Goal: Navigation & Orientation: Find specific page/section

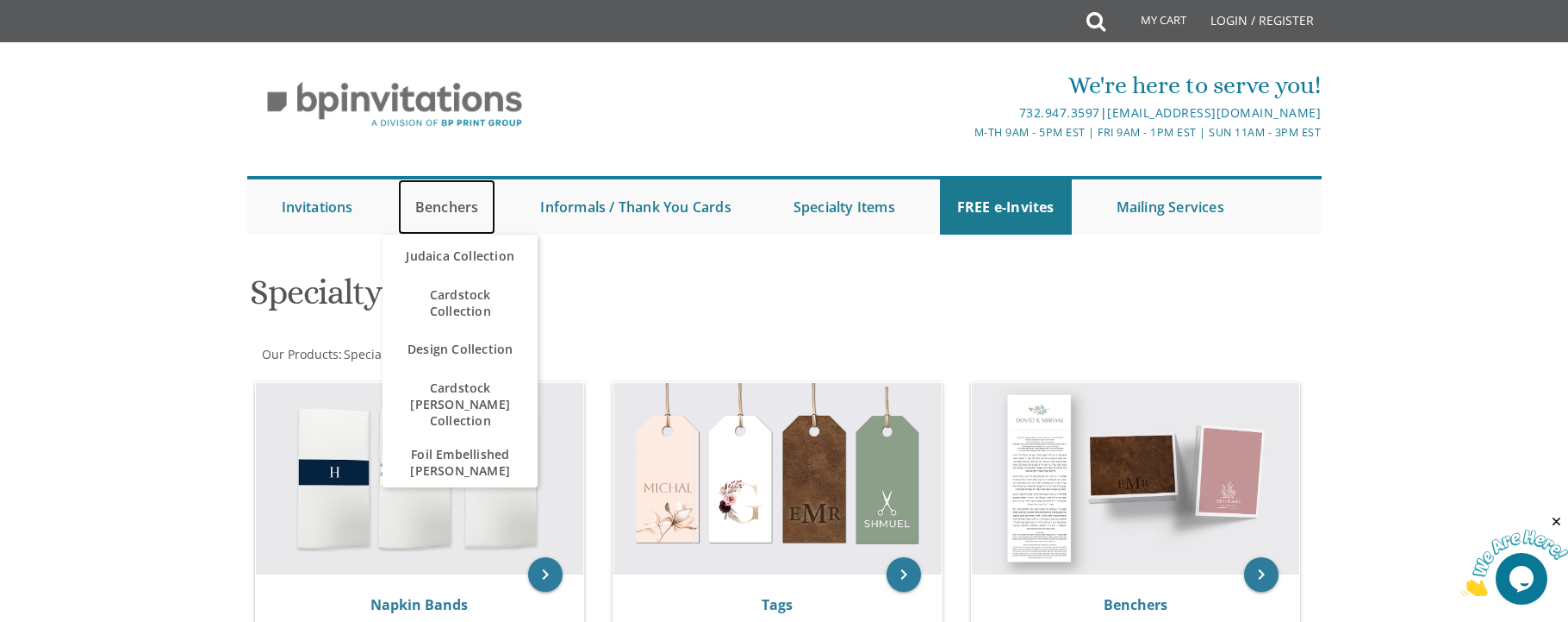
click at [446, 214] on link "Benchers" at bounding box center [447, 207] width 99 height 56
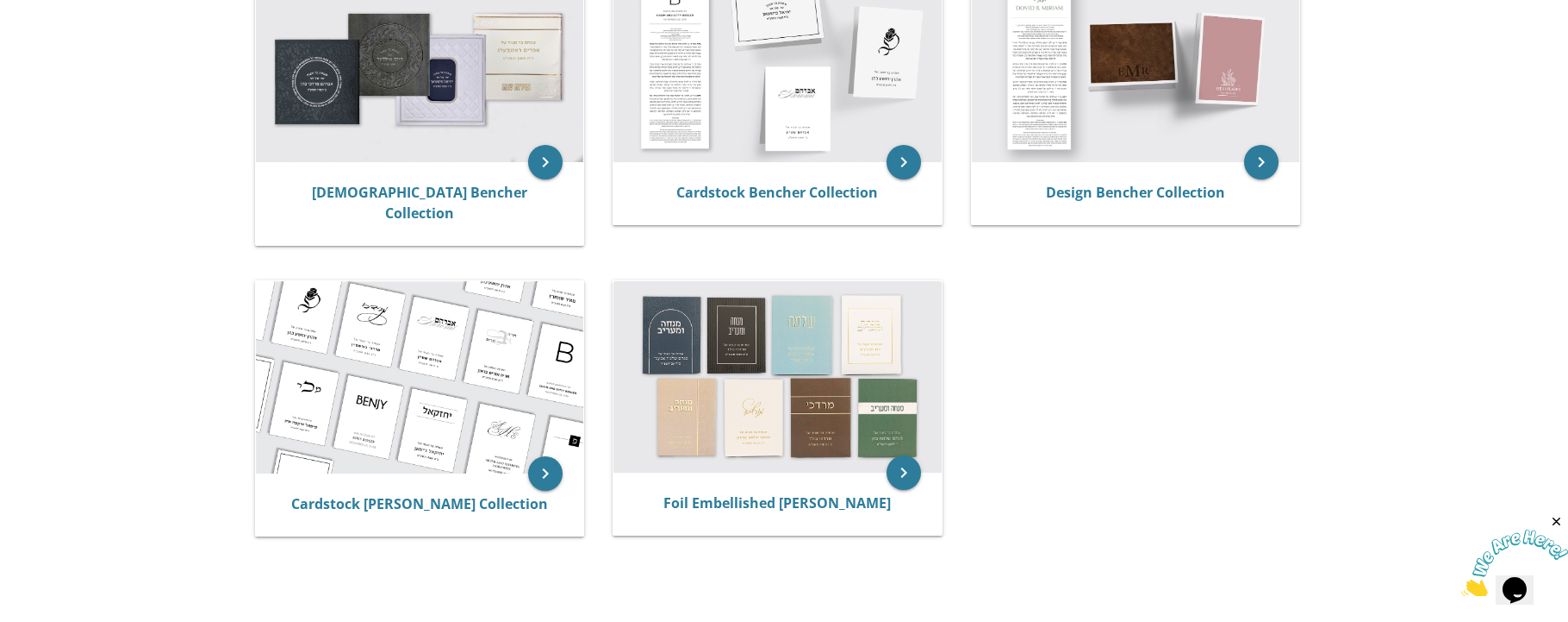
scroll to position [326, 0]
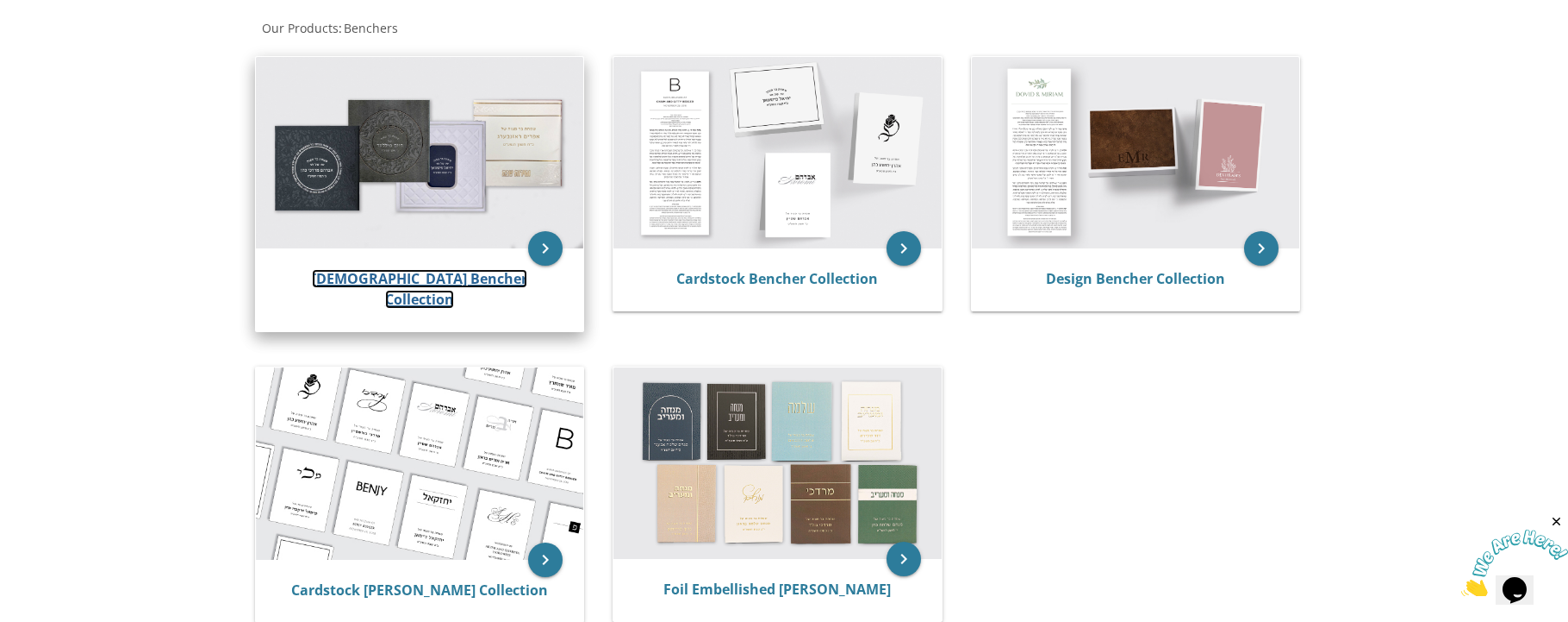
click at [407, 275] on link "[DEMOGRAPHIC_DATA] Bencher Collection" at bounding box center [420, 289] width 216 height 40
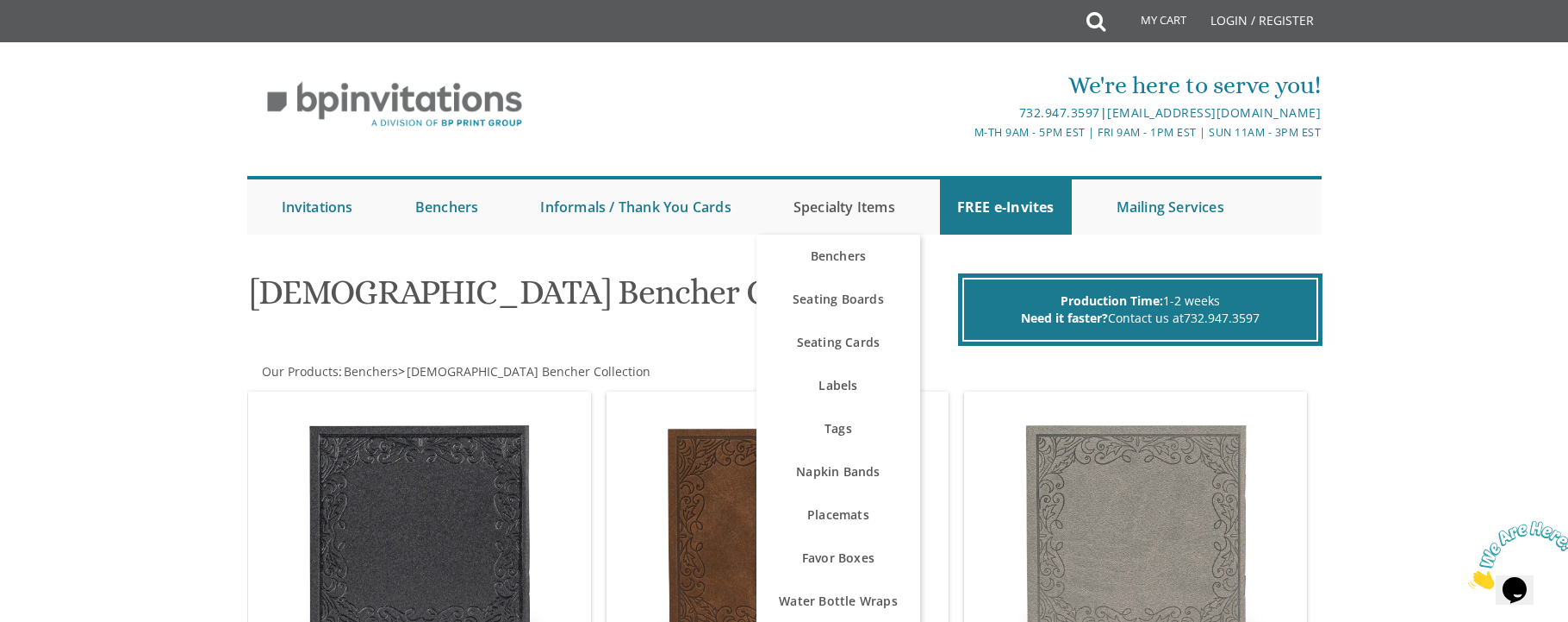
scroll to position [86, 0]
